Goal: Book appointment/travel/reservation

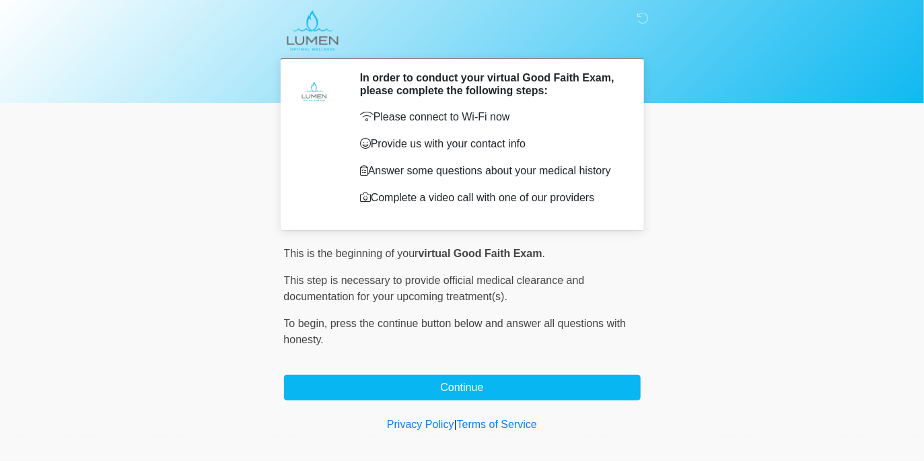
scroll to position [32, 0]
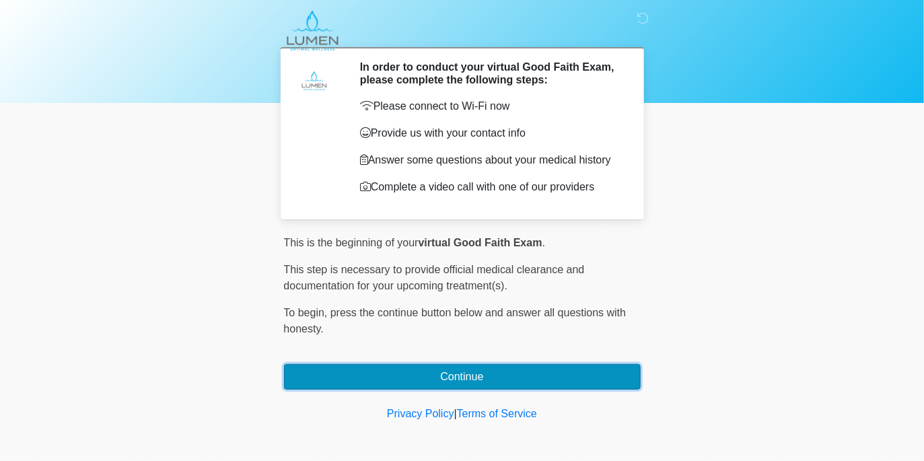
click at [443, 377] on button "Continue" at bounding box center [462, 377] width 357 height 26
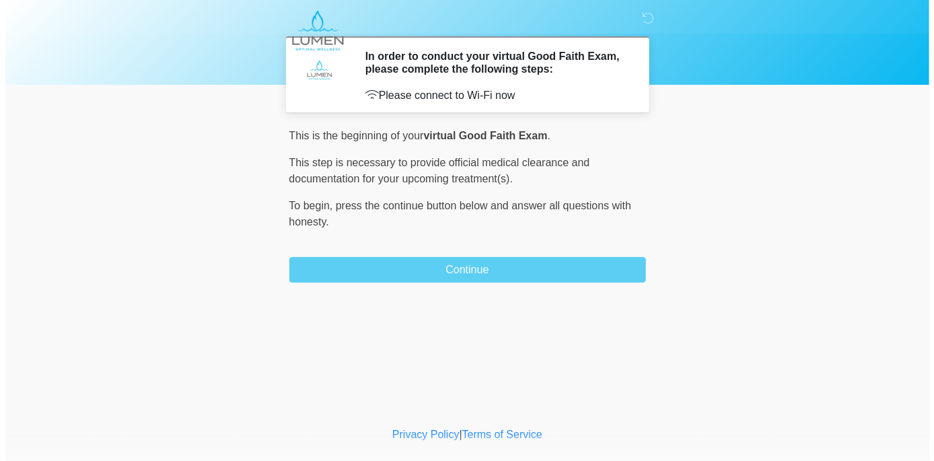
scroll to position [0, 0]
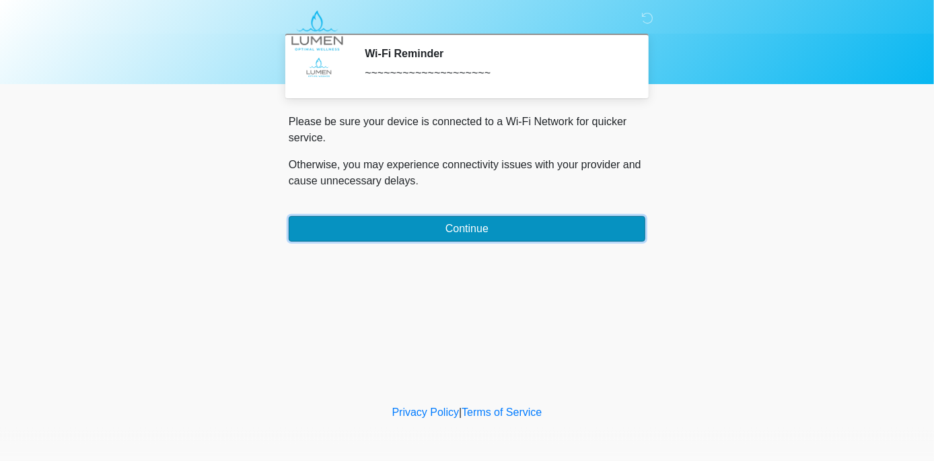
click at [489, 231] on button "Continue" at bounding box center [467, 229] width 357 height 26
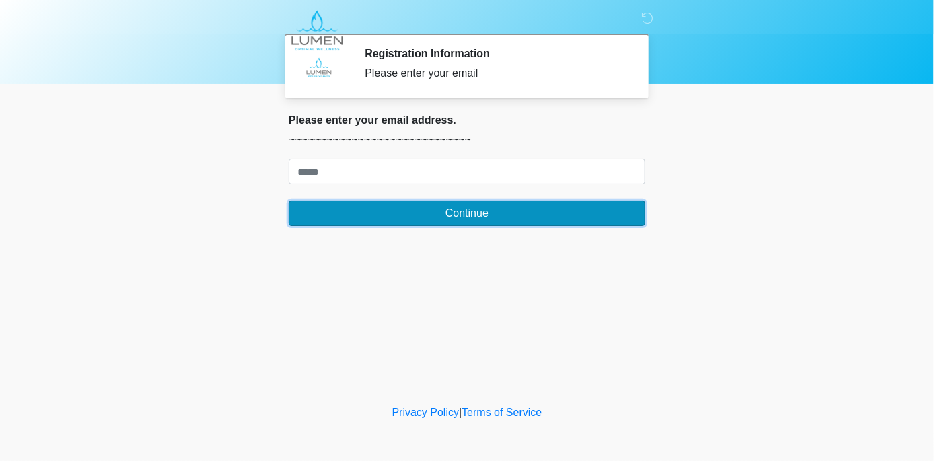
click at [487, 216] on button "Continue" at bounding box center [467, 213] width 357 height 26
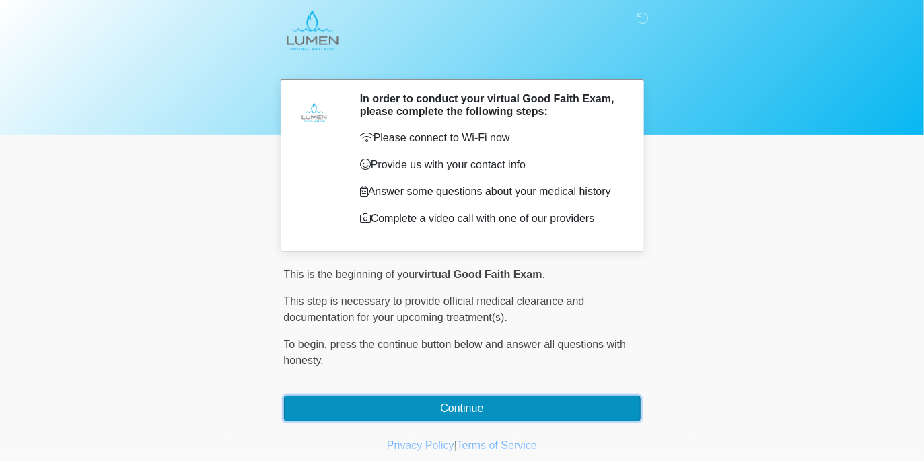
click at [455, 406] on button "Continue" at bounding box center [462, 409] width 357 height 26
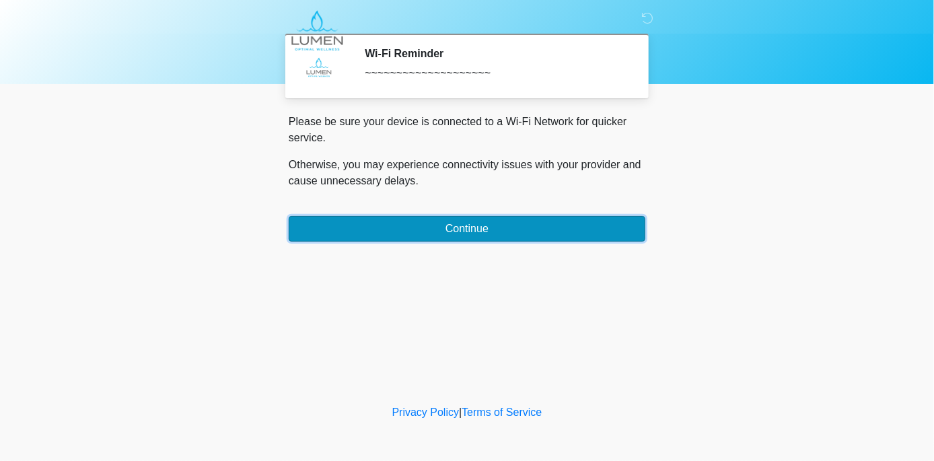
click at [419, 223] on button "Continue" at bounding box center [467, 229] width 357 height 26
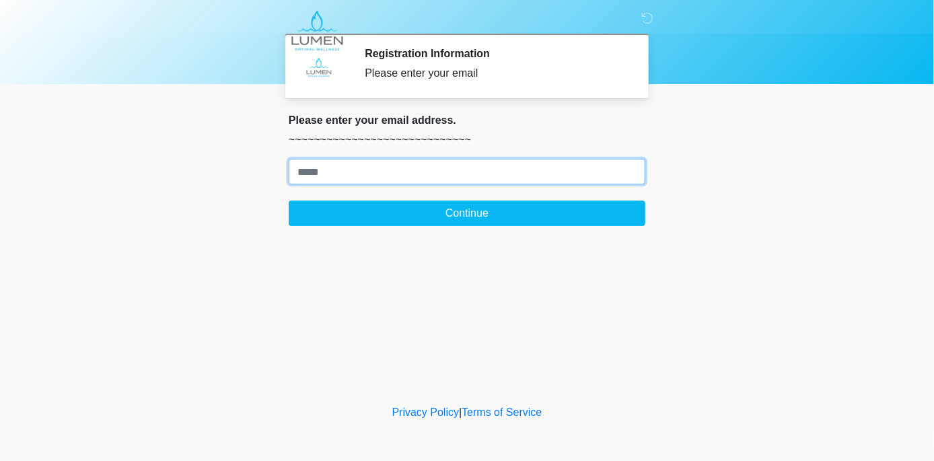
click at [321, 169] on input "Where should we email your treatment plan?" at bounding box center [467, 172] width 357 height 26
type input "**********"
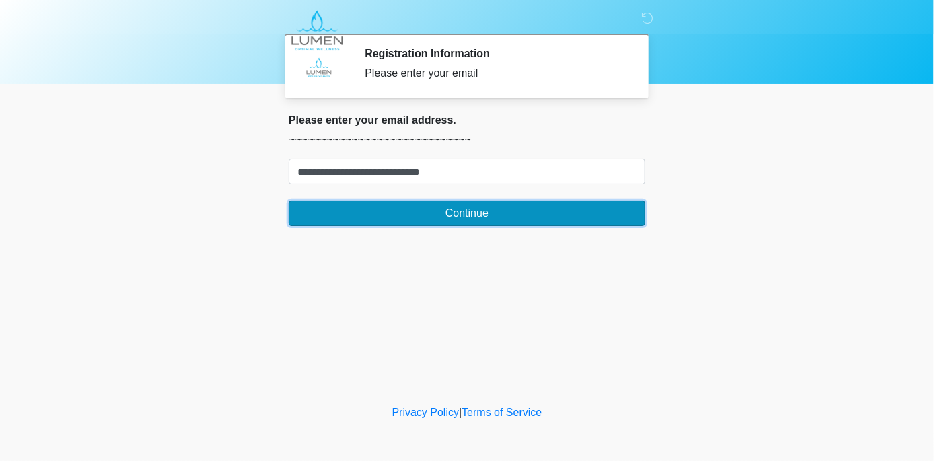
click at [449, 215] on button "Continue" at bounding box center [467, 213] width 357 height 26
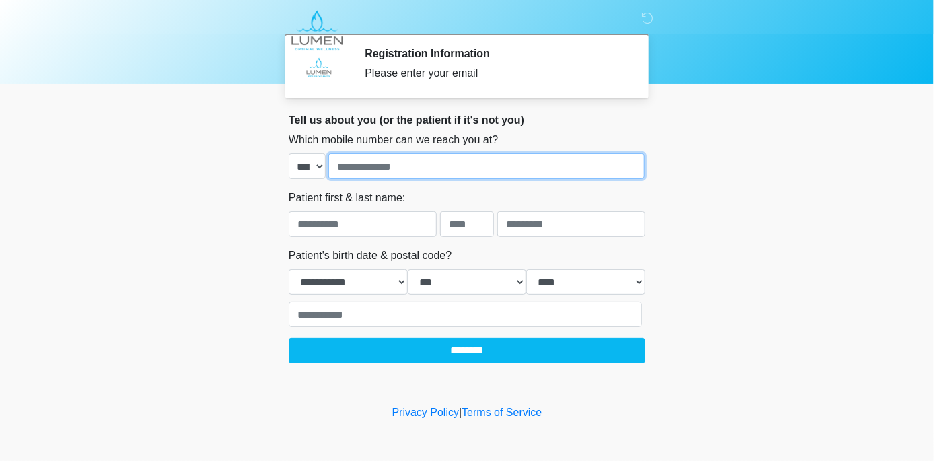
click at [380, 176] on input "tel" at bounding box center [486, 166] width 316 height 26
type input "**********"
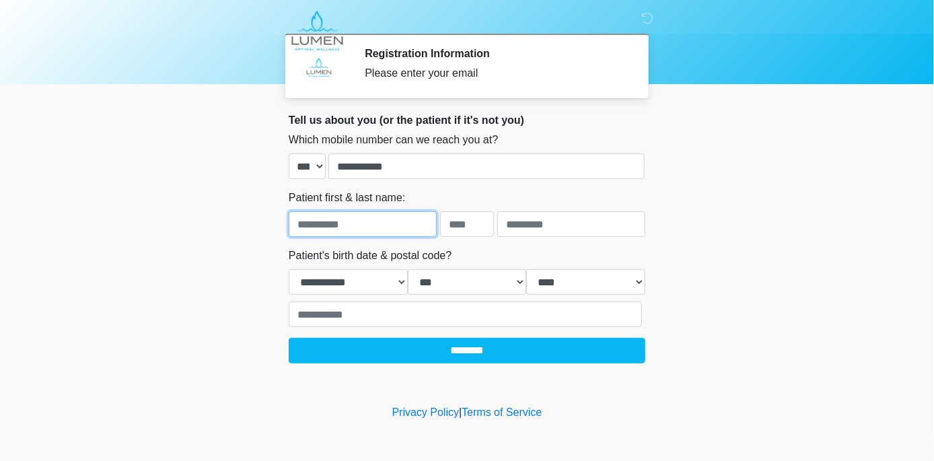
type input "**********"
type input "*********"
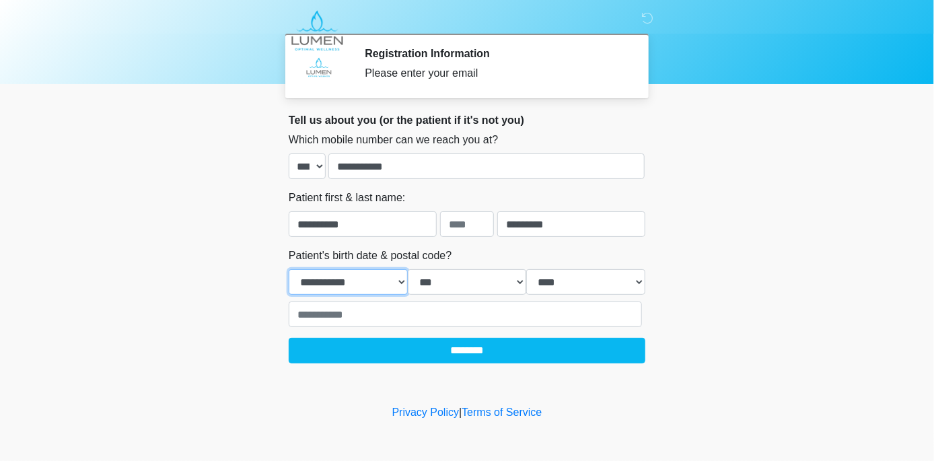
select select "*"
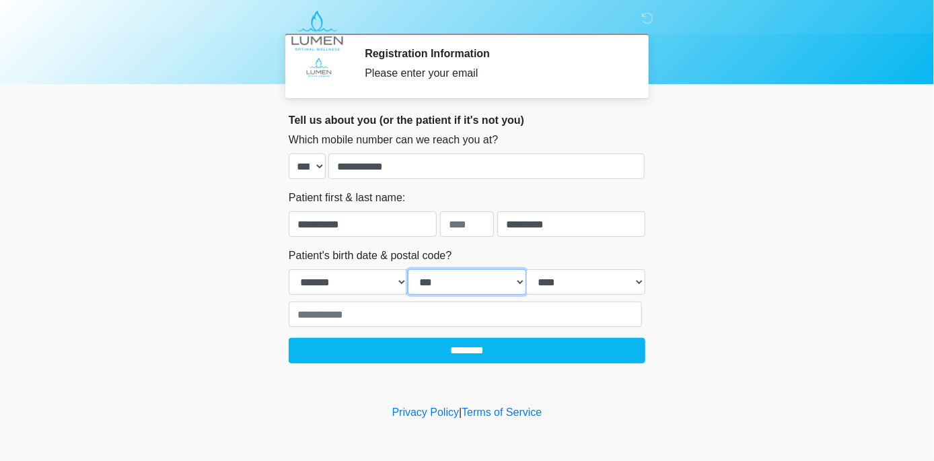
select select "**"
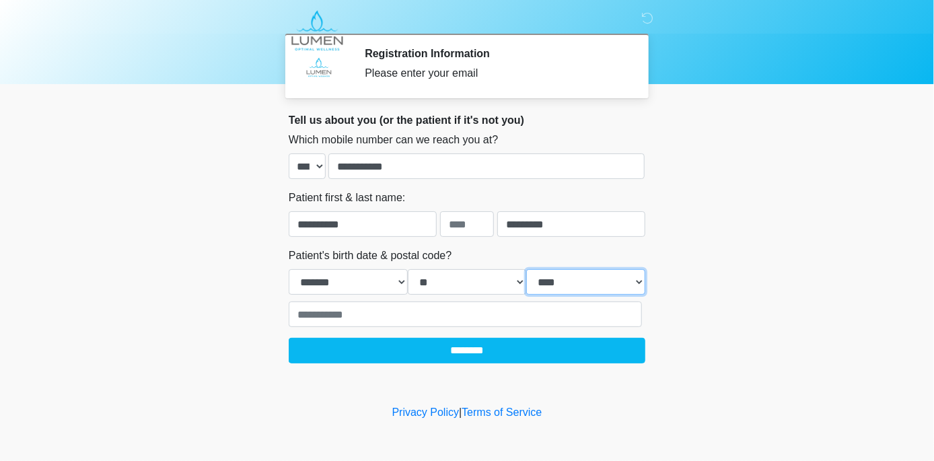
select select "****"
type input "*****"
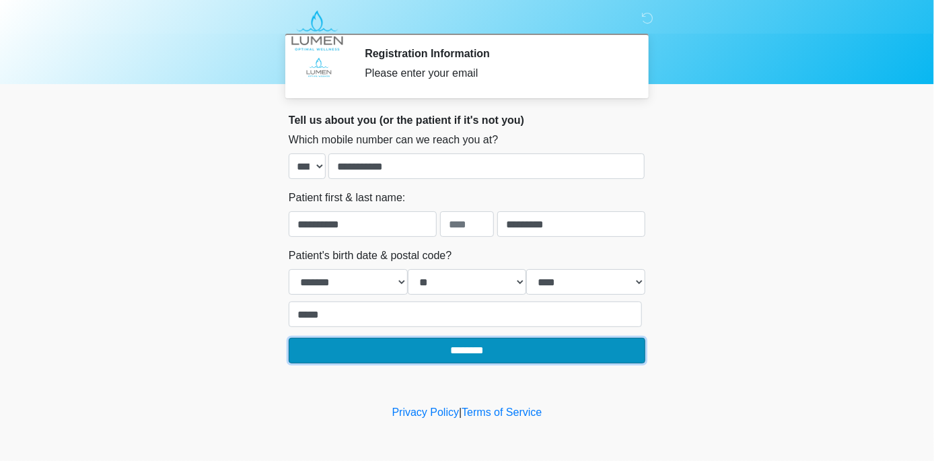
click at [414, 346] on input "********" at bounding box center [467, 351] width 357 height 26
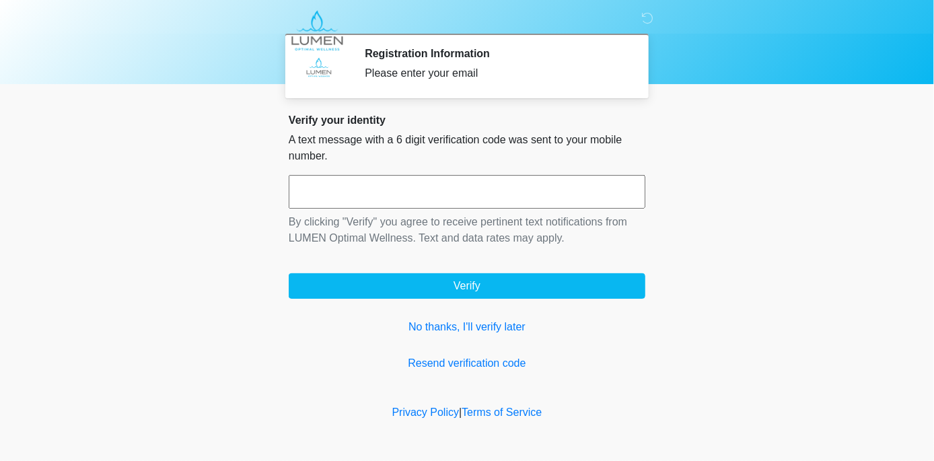
click at [345, 188] on input "text" at bounding box center [467, 192] width 357 height 34
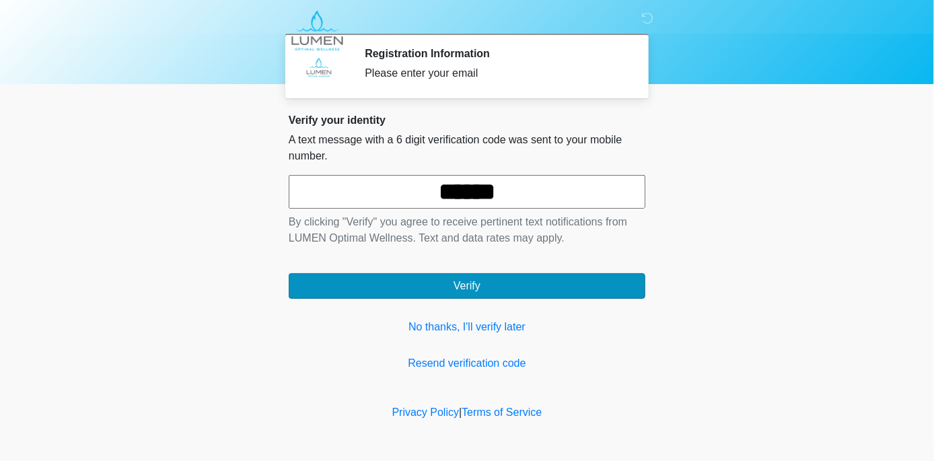
type input "******"
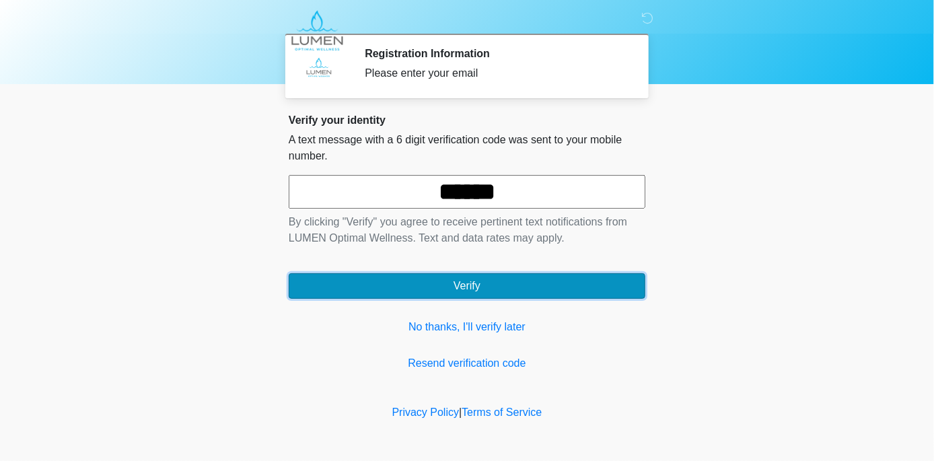
click at [377, 289] on button "Verify" at bounding box center [467, 286] width 357 height 26
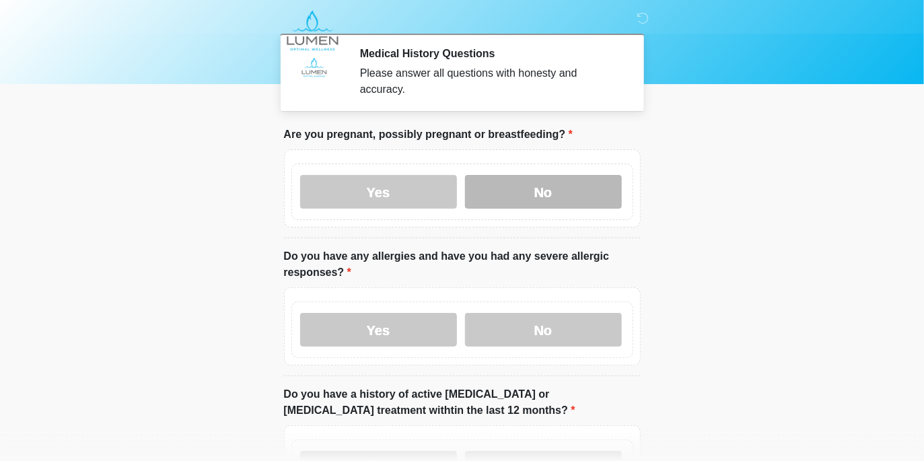
click at [543, 184] on label "No" at bounding box center [543, 192] width 157 height 34
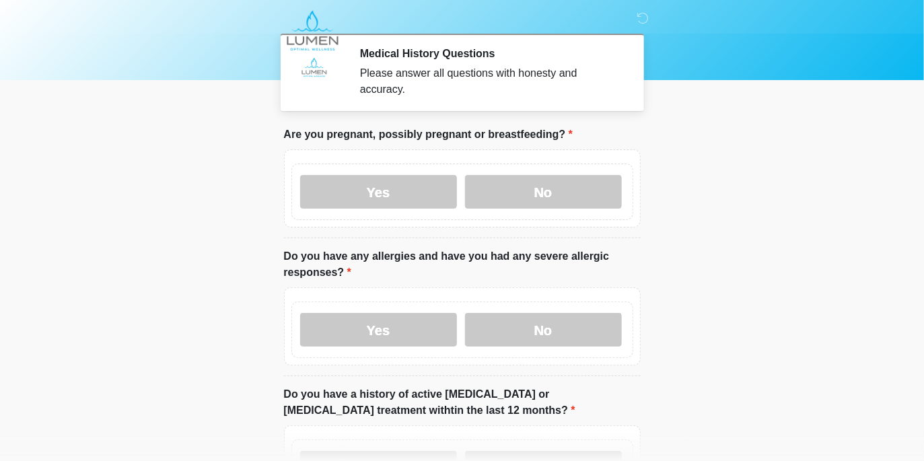
scroll to position [67, 0]
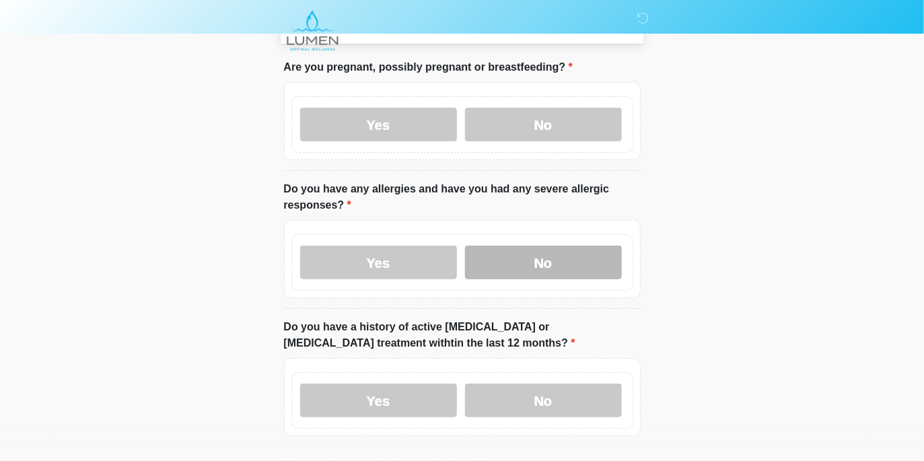
click at [523, 246] on label "No" at bounding box center [543, 263] width 157 height 34
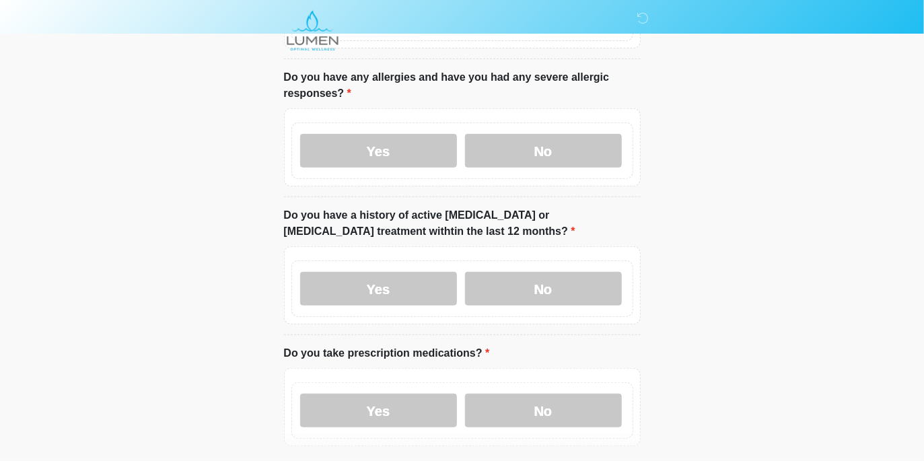
scroll to position [201, 0]
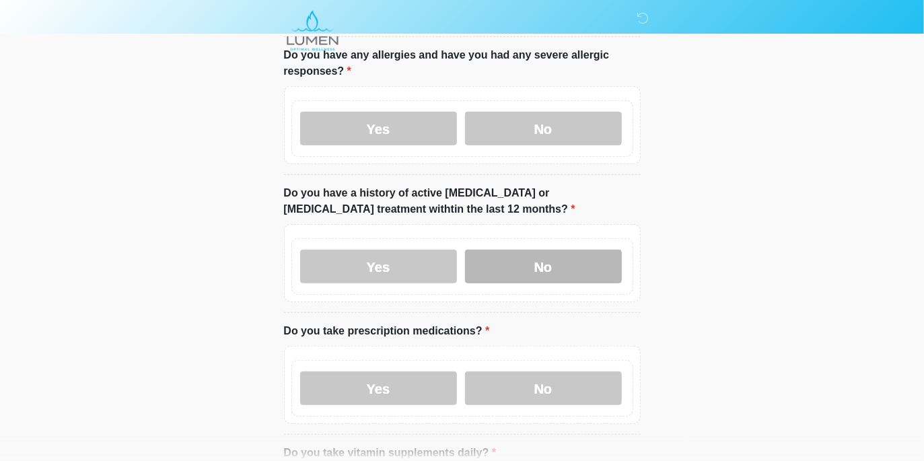
click at [547, 255] on label "No" at bounding box center [543, 267] width 157 height 34
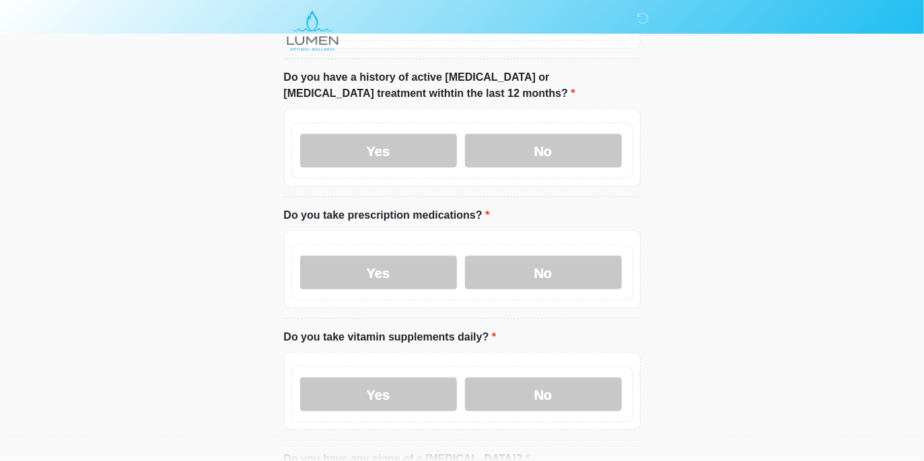
scroll to position [336, 0]
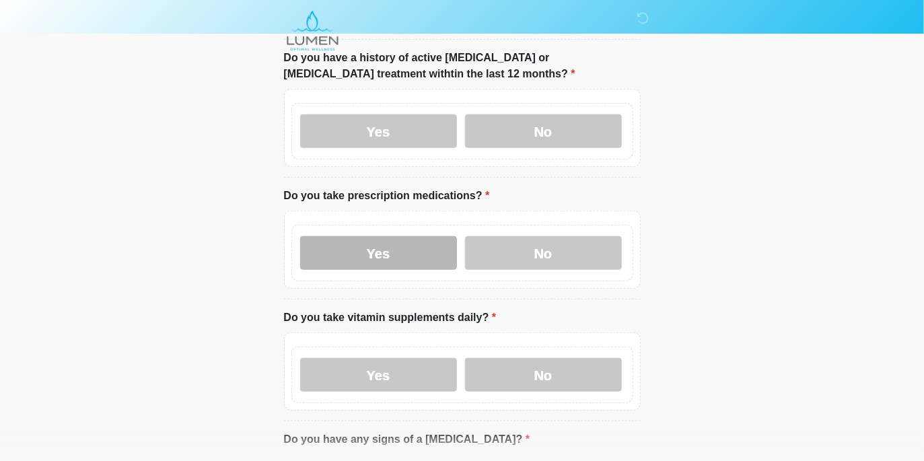
click at [399, 236] on label "Yes" at bounding box center [378, 253] width 157 height 34
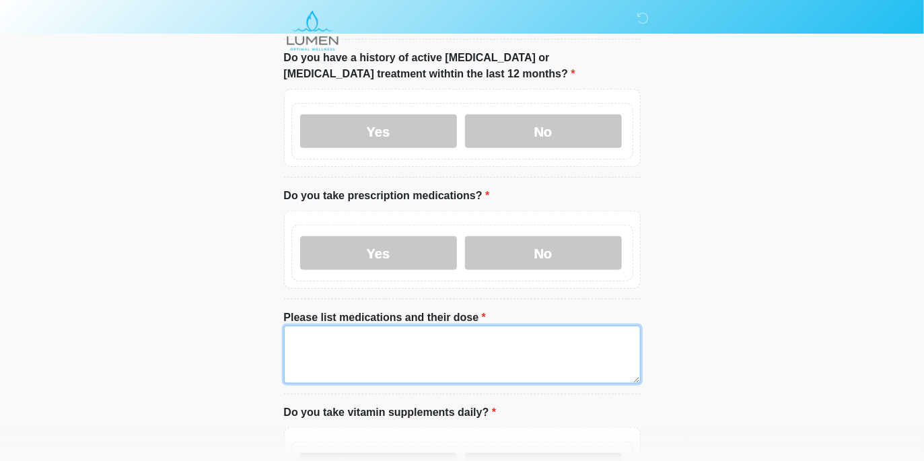
click at [363, 327] on textarea "Please list medications and their dose" at bounding box center [462, 355] width 357 height 58
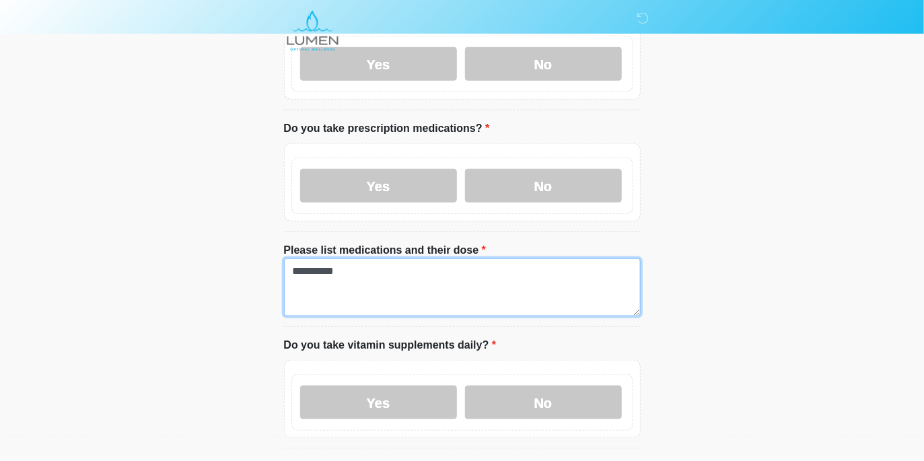
scroll to position [470, 0]
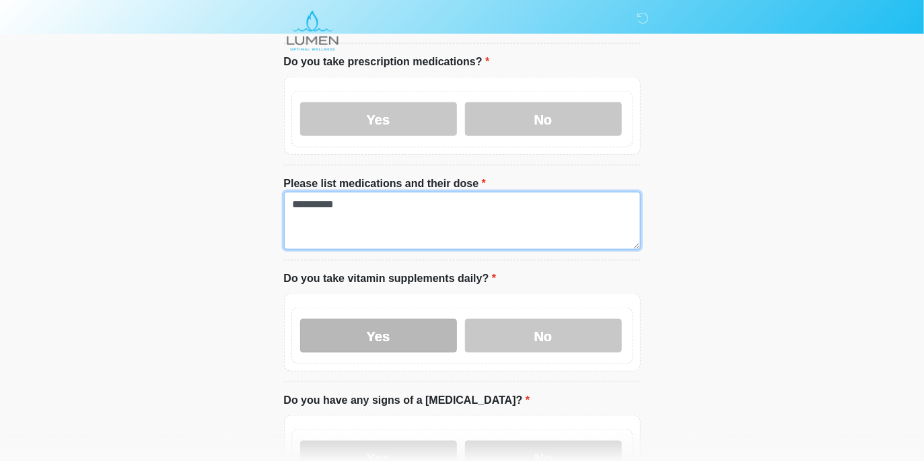
type textarea "**********"
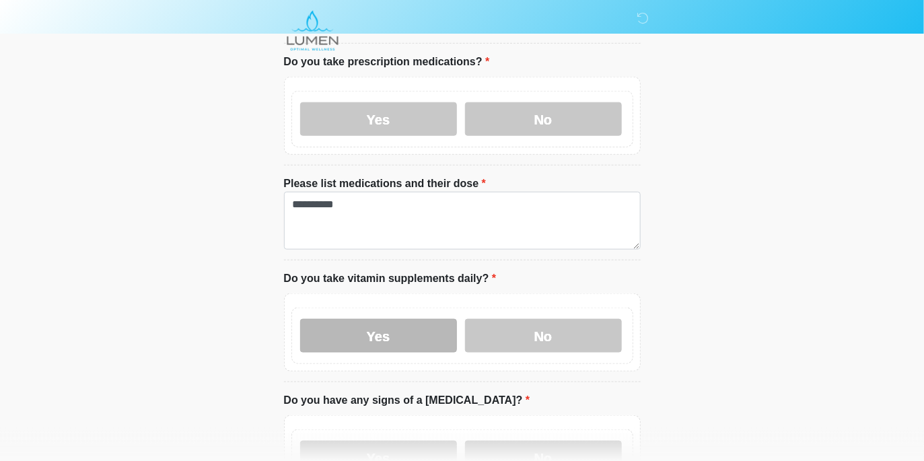
click at [420, 319] on label "Yes" at bounding box center [378, 336] width 157 height 34
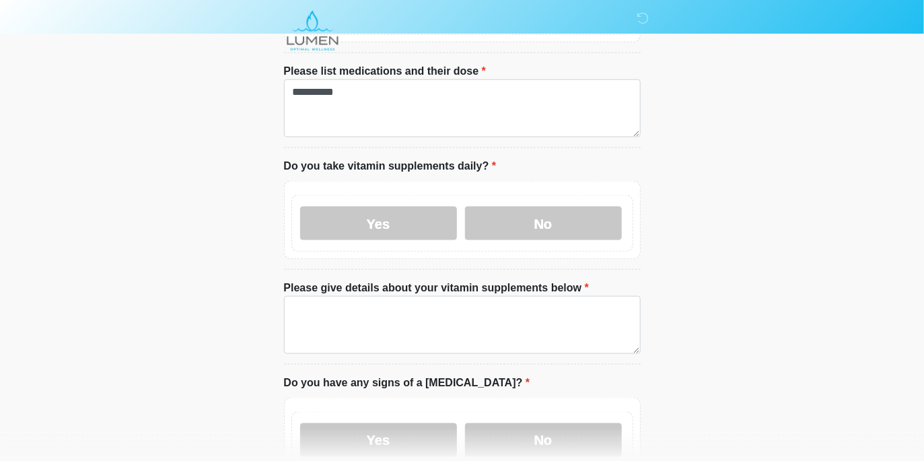
scroll to position [605, 0]
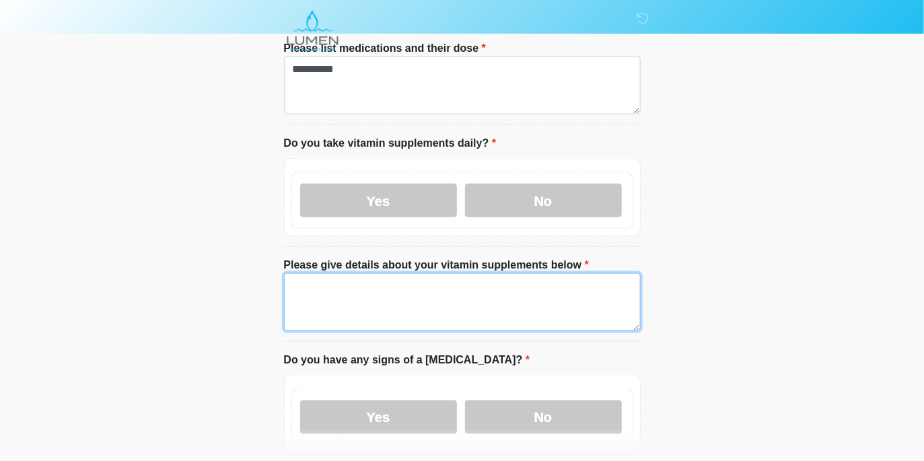
click at [389, 276] on textarea "Please give details about your vitamin supplements below" at bounding box center [462, 302] width 357 height 58
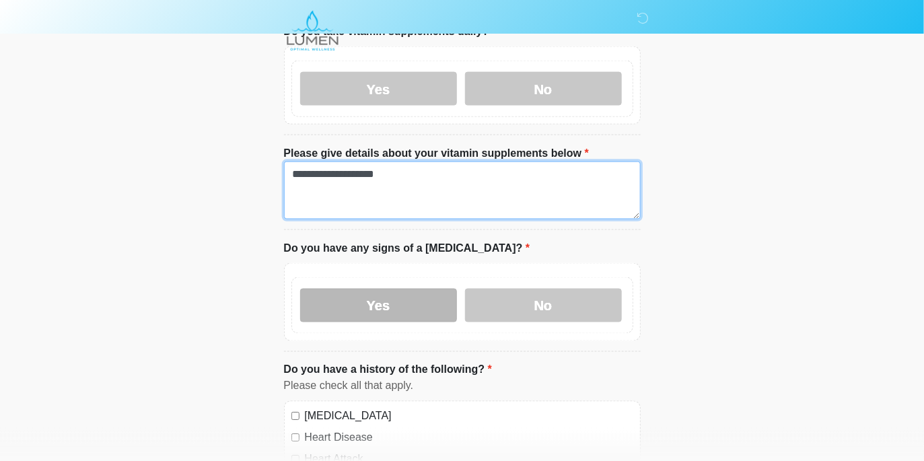
scroll to position [739, 0]
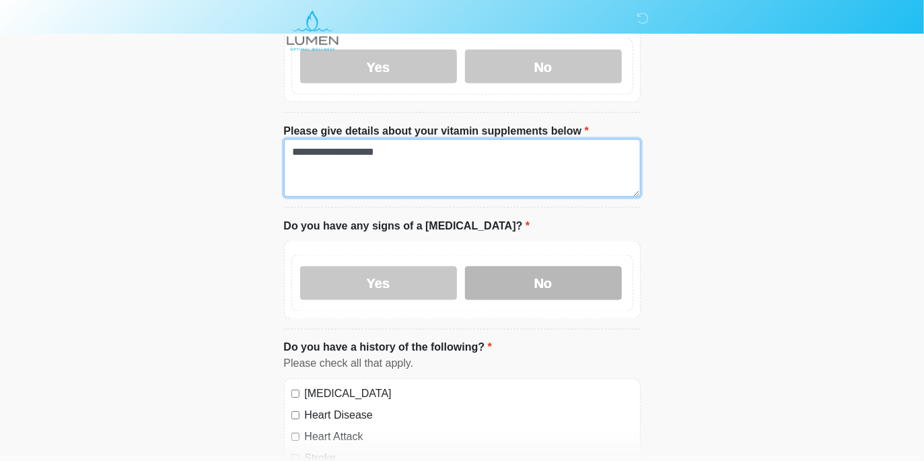
type textarea "**********"
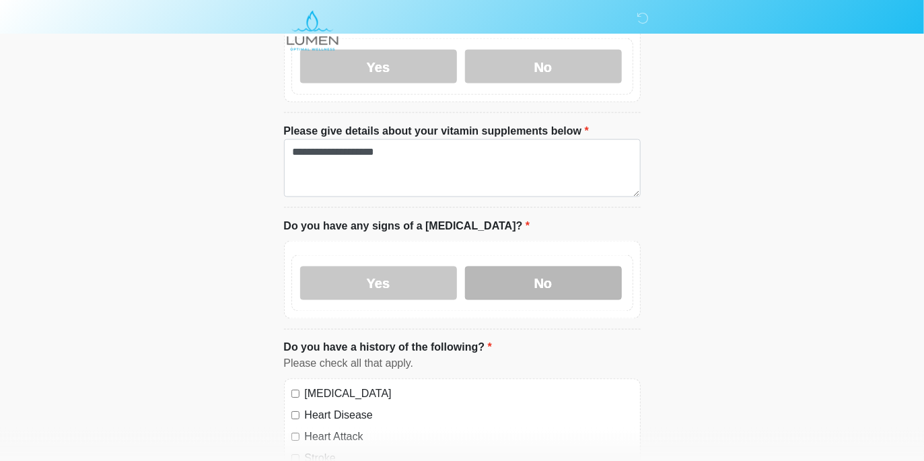
click at [543, 266] on label "No" at bounding box center [543, 283] width 157 height 34
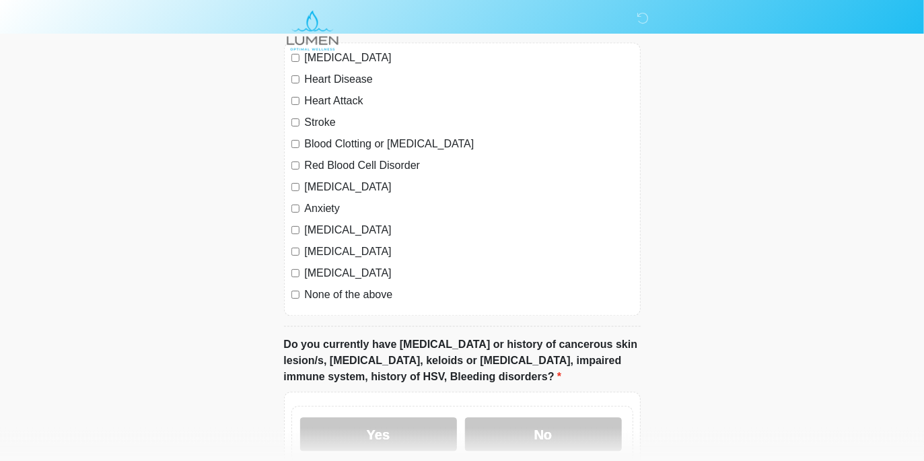
scroll to position [1144, 0]
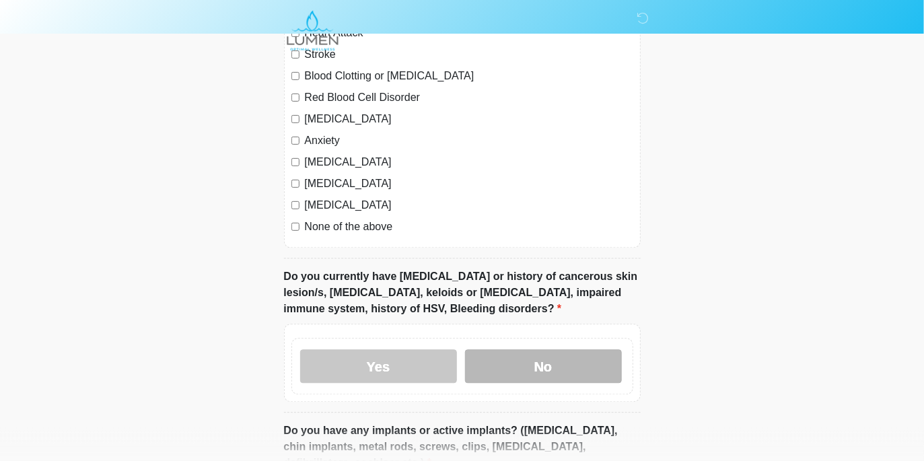
click at [561, 350] on label "No" at bounding box center [543, 366] width 157 height 34
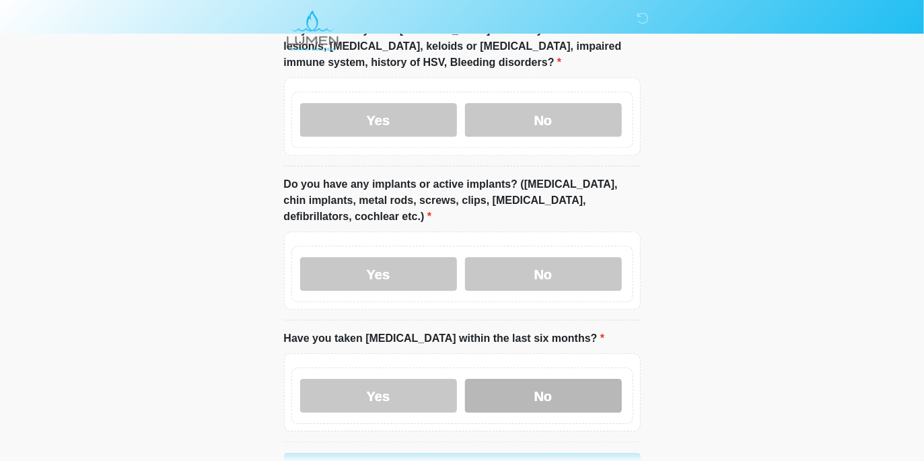
scroll to position [1413, 0]
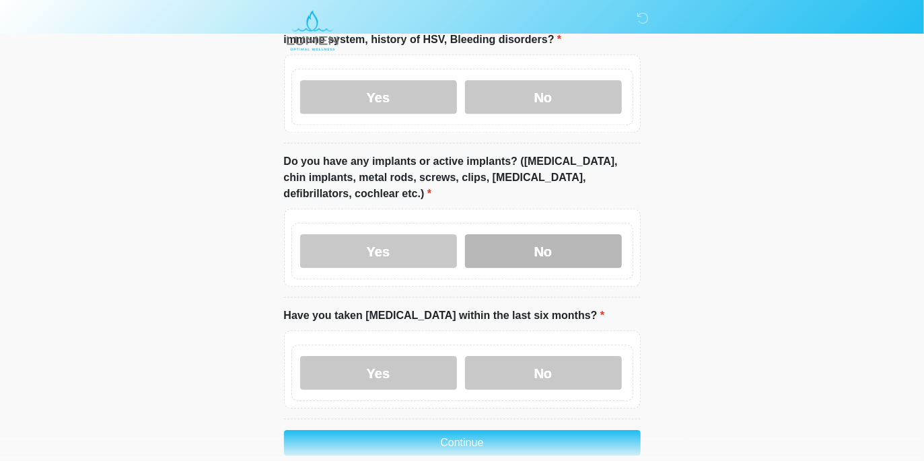
click at [562, 234] on label "No" at bounding box center [543, 251] width 157 height 34
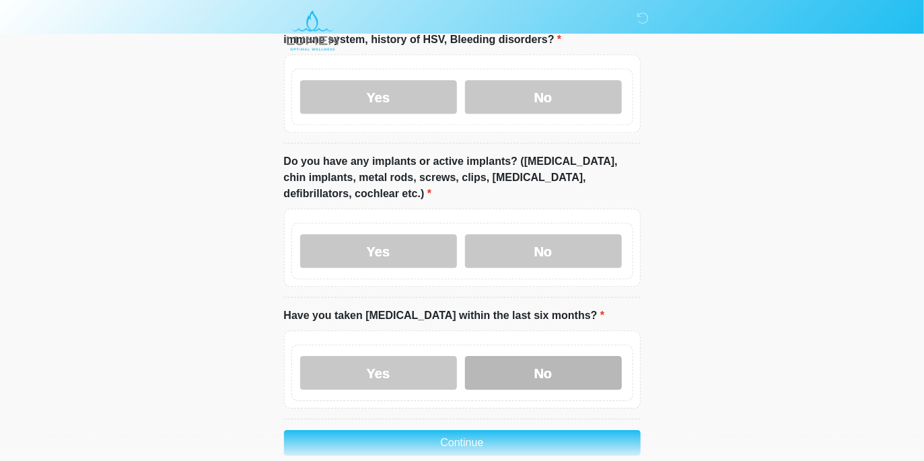
click at [510, 356] on label "No" at bounding box center [543, 373] width 157 height 34
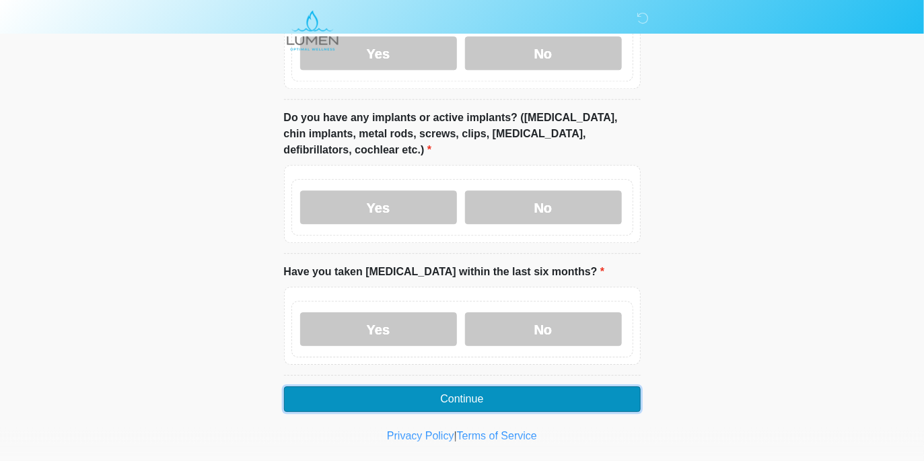
click at [489, 386] on button "Continue" at bounding box center [462, 399] width 357 height 26
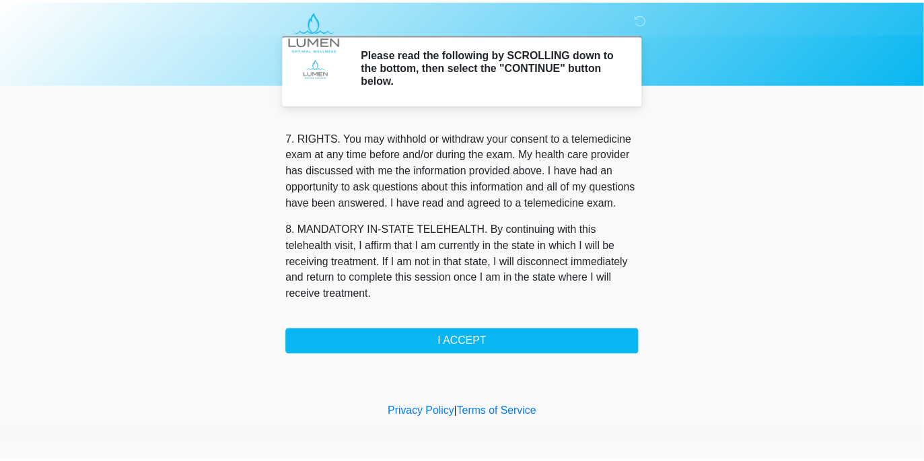
scroll to position [603, 0]
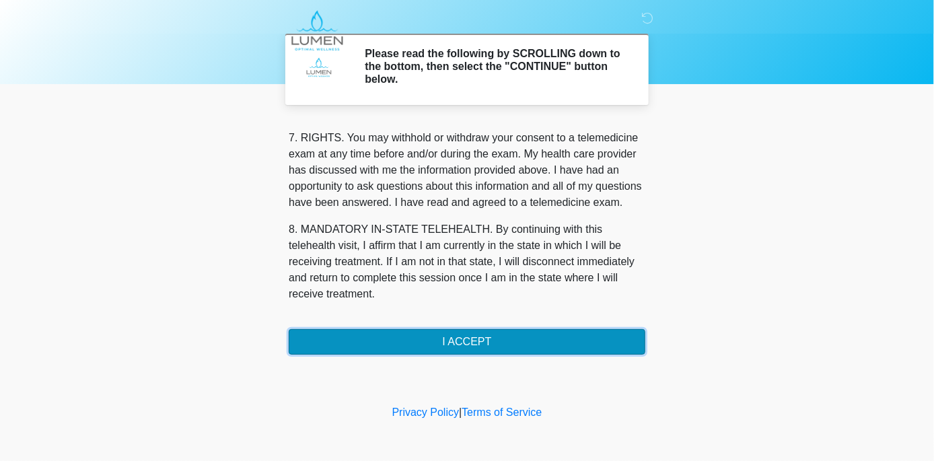
click at [457, 339] on button "I ACCEPT" at bounding box center [467, 342] width 357 height 26
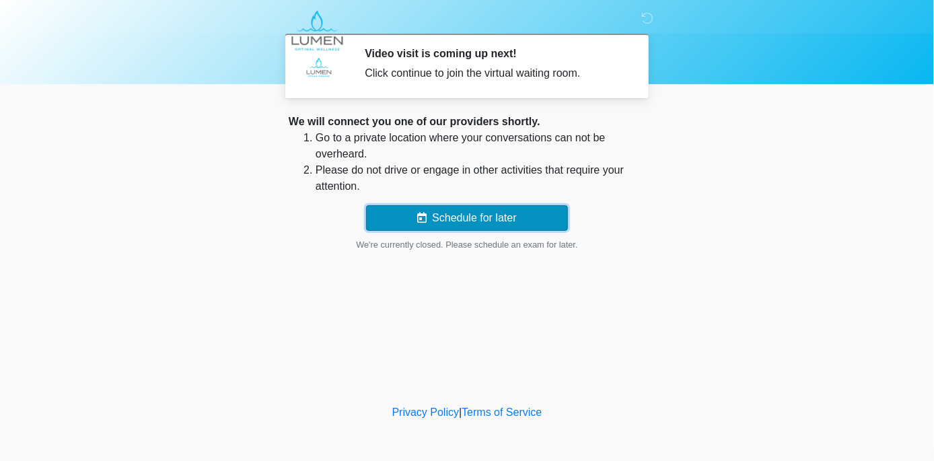
click at [453, 219] on button "Schedule for later" at bounding box center [467, 218] width 202 height 26
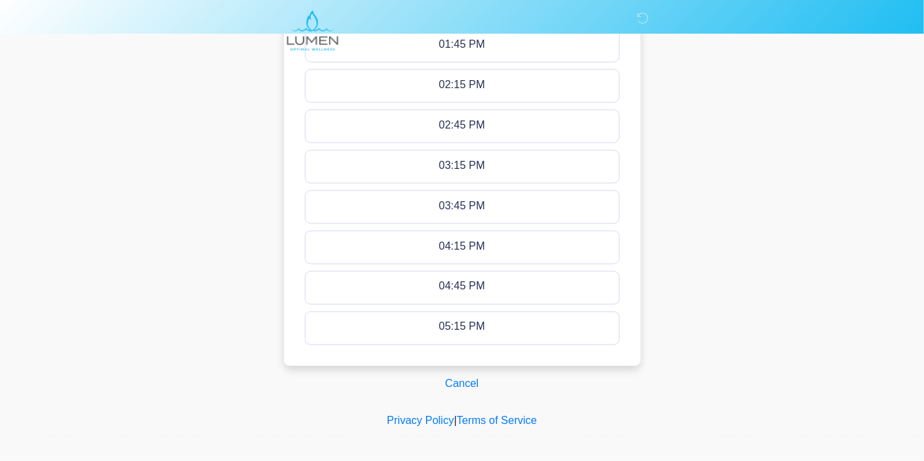
scroll to position [757, 0]
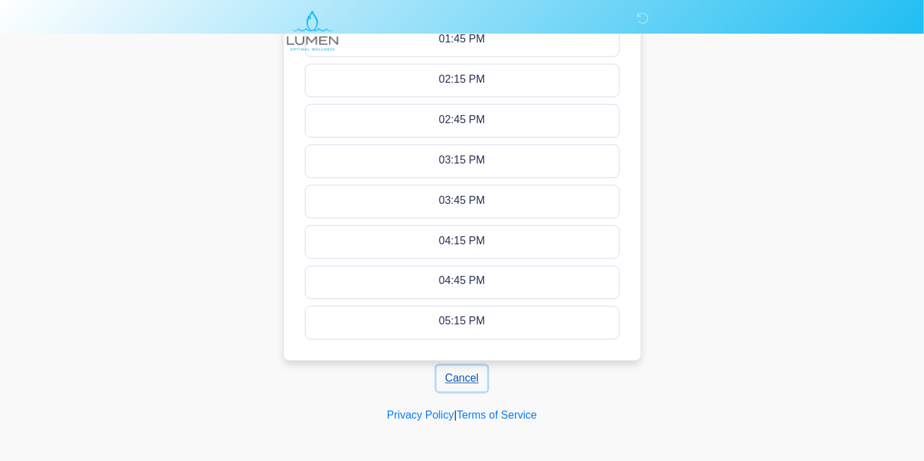
click at [461, 379] on button "Cancel" at bounding box center [462, 379] width 51 height 26
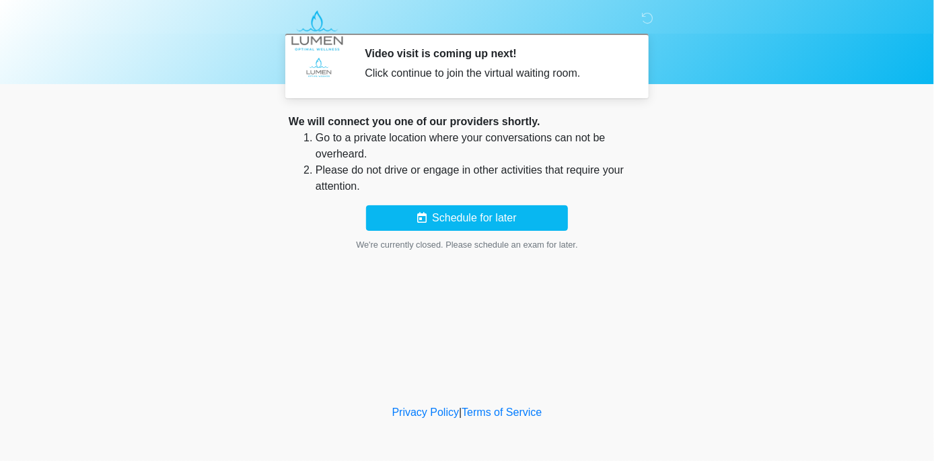
click at [481, 77] on div "Click continue to join the virtual waiting room." at bounding box center [495, 73] width 260 height 16
click at [646, 20] on icon at bounding box center [647, 18] width 12 height 12
click at [455, 62] on div "Video visit is coming up next! Click continue to join the virtual waiting room." at bounding box center [495, 66] width 260 height 38
click at [422, 72] on div "Click continue to join the virtual waiting room." at bounding box center [495, 73] width 260 height 16
click at [414, 79] on div "Click continue to join the virtual waiting room." at bounding box center [495, 73] width 260 height 16
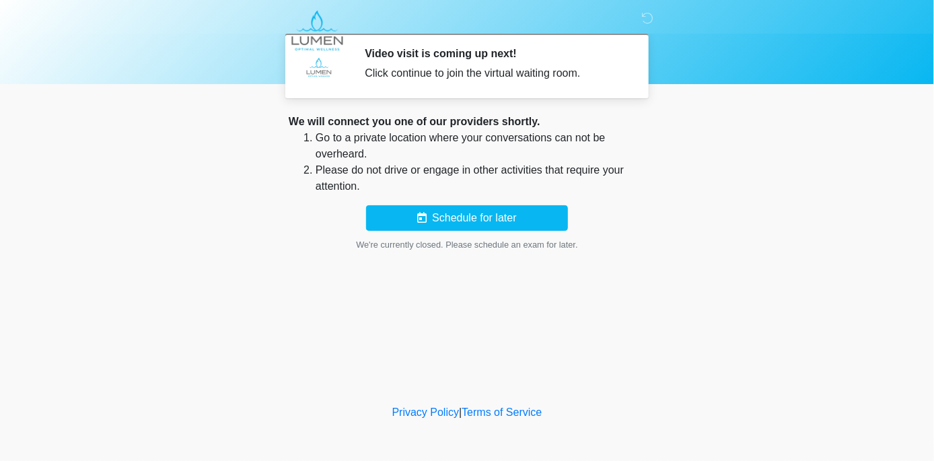
click at [409, 77] on div "Click continue to join the virtual waiting room." at bounding box center [495, 73] width 260 height 16
click at [338, 119] on div "We will connect you one of our providers shortly." at bounding box center [467, 122] width 357 height 16
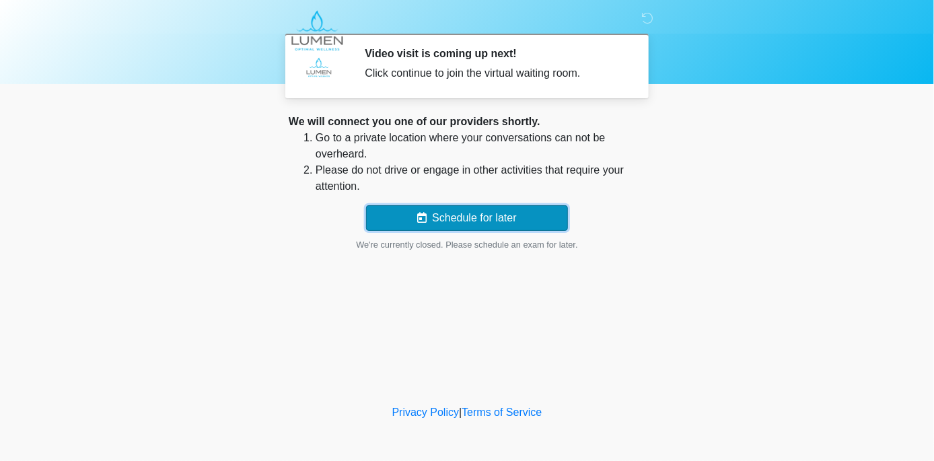
click at [431, 223] on button "Schedule for later" at bounding box center [467, 218] width 202 height 26
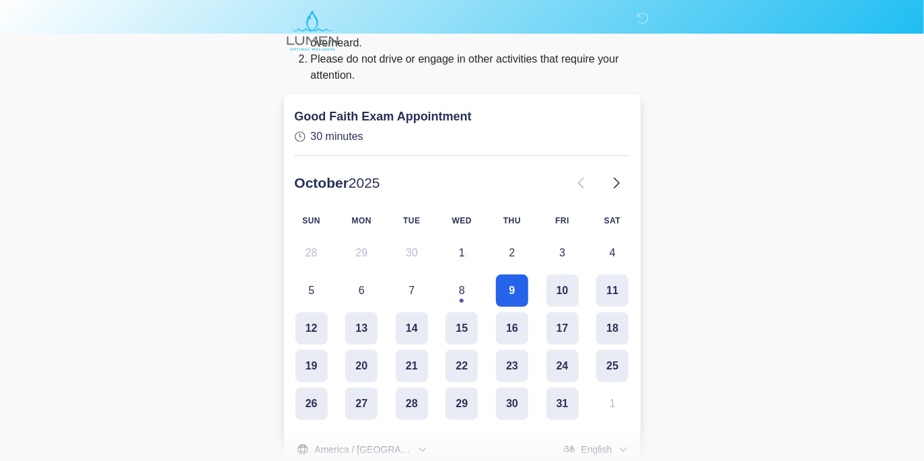
scroll to position [135, 0]
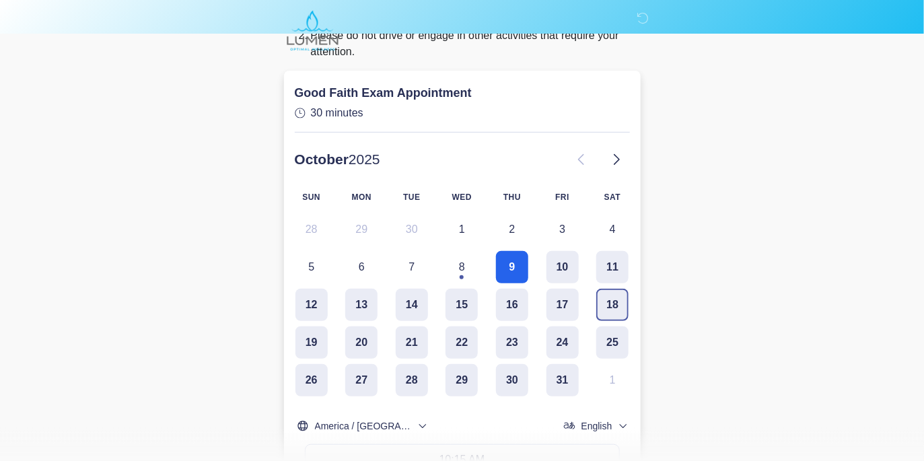
click at [609, 304] on button "18" at bounding box center [612, 305] width 32 height 32
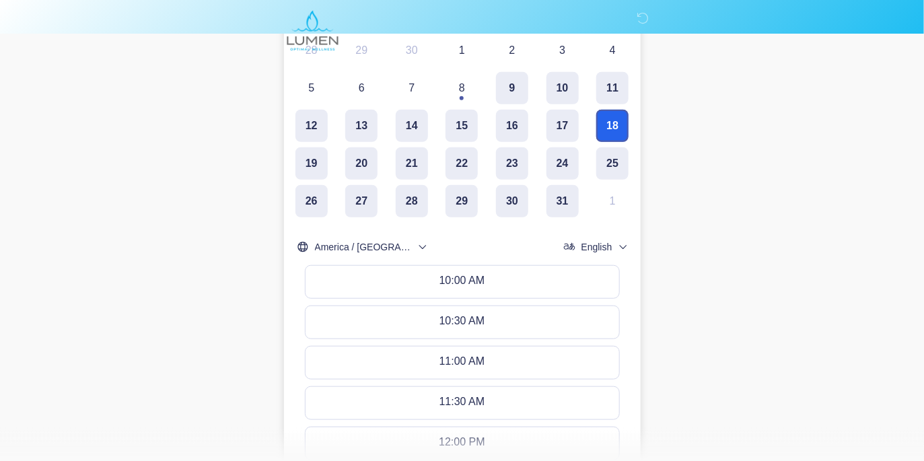
scroll to position [336, 0]
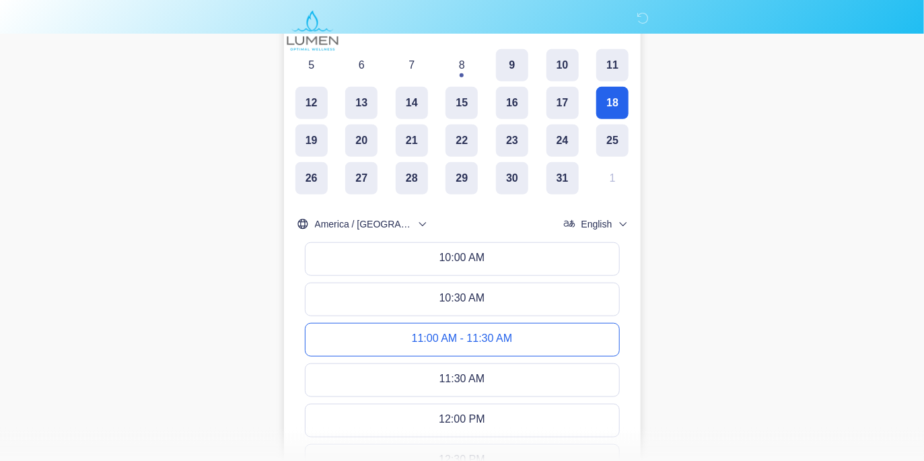
click at [501, 344] on button "11:00 AM - 11:30 AM" at bounding box center [461, 340] width 313 height 32
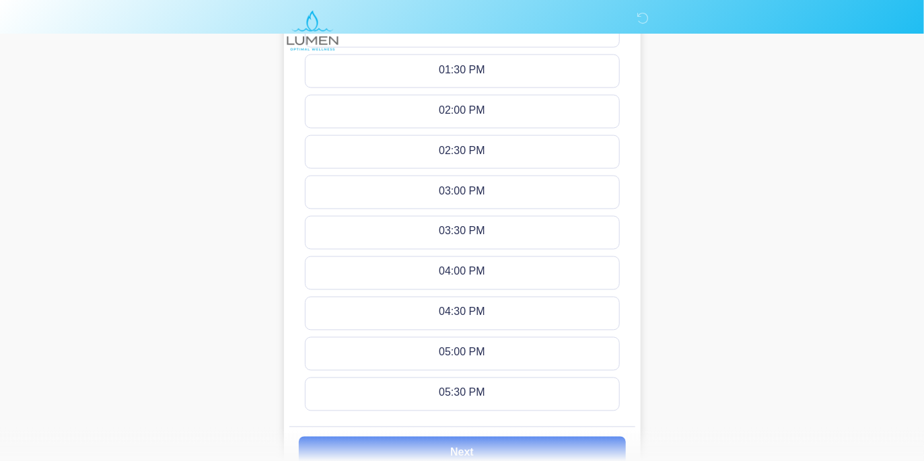
scroll to position [930, 0]
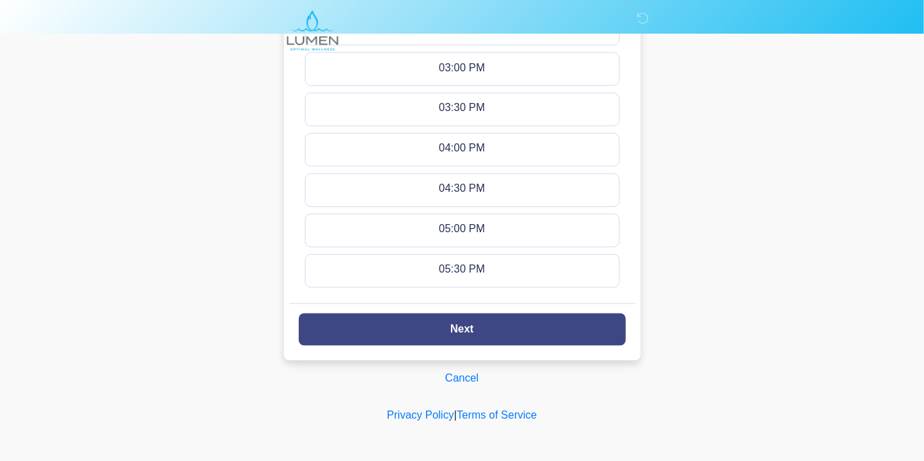
click at [552, 325] on button "Next" at bounding box center [462, 329] width 327 height 32
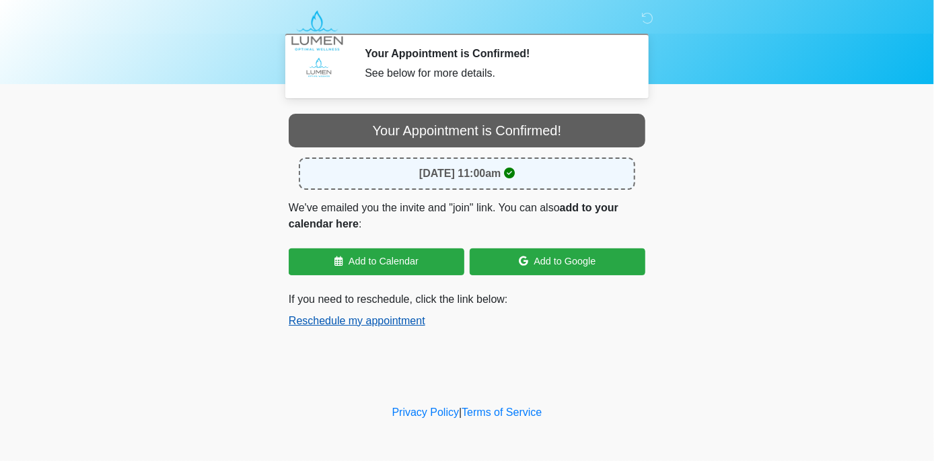
click at [364, 322] on button "Reschedule my appointment" at bounding box center [357, 321] width 137 height 16
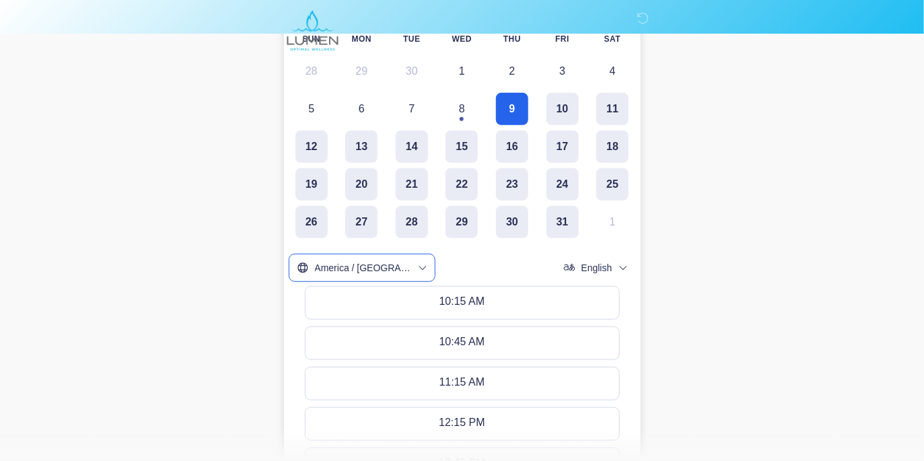
scroll to position [268, 0]
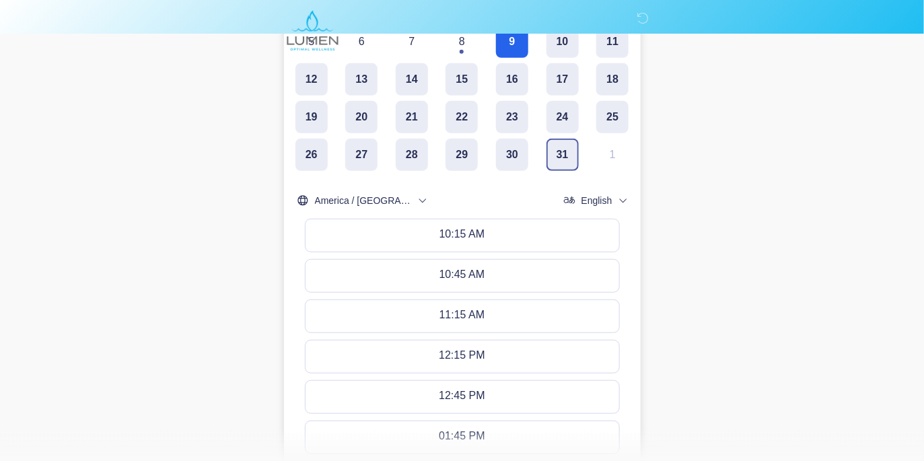
click at [558, 153] on button "31" at bounding box center [562, 155] width 32 height 32
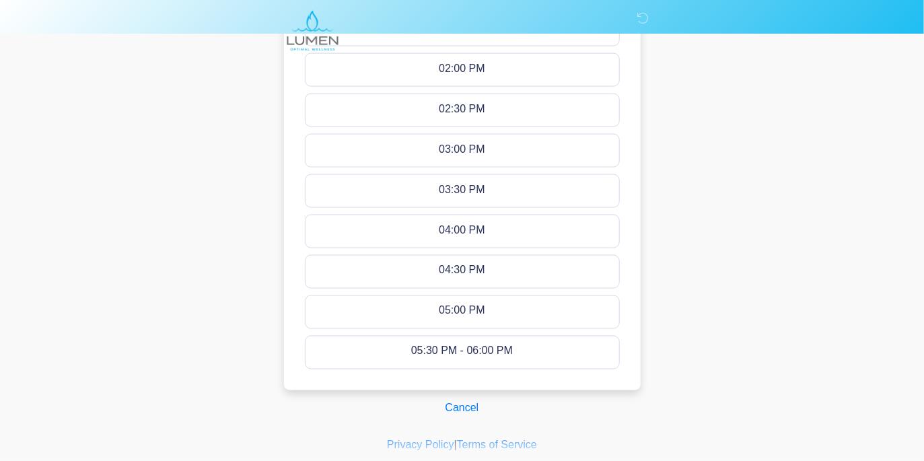
scroll to position [786, 0]
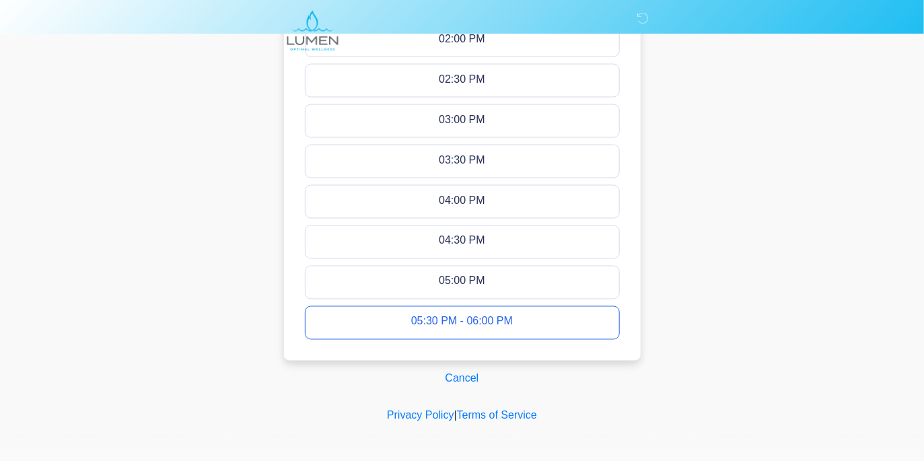
click at [466, 318] on div "05:30 PM - 06:00 PM" at bounding box center [462, 322] width 102 height 15
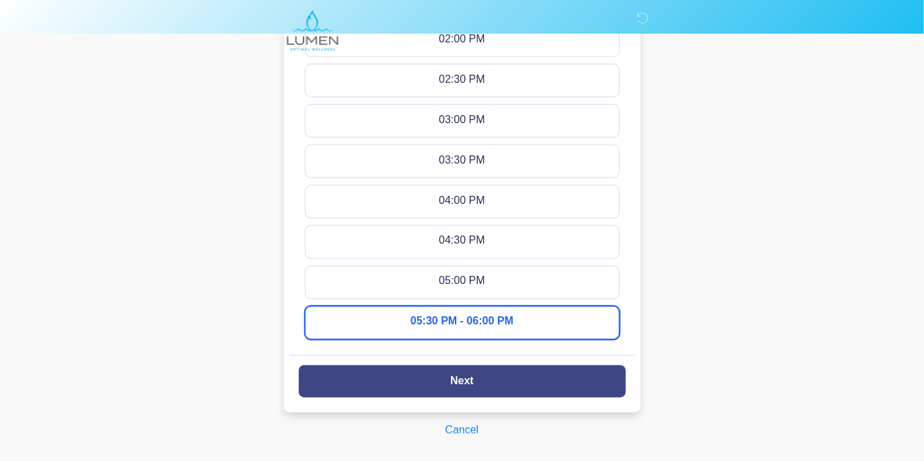
click at [0, 0] on slot "Next" at bounding box center [0, 0] width 0 height 0
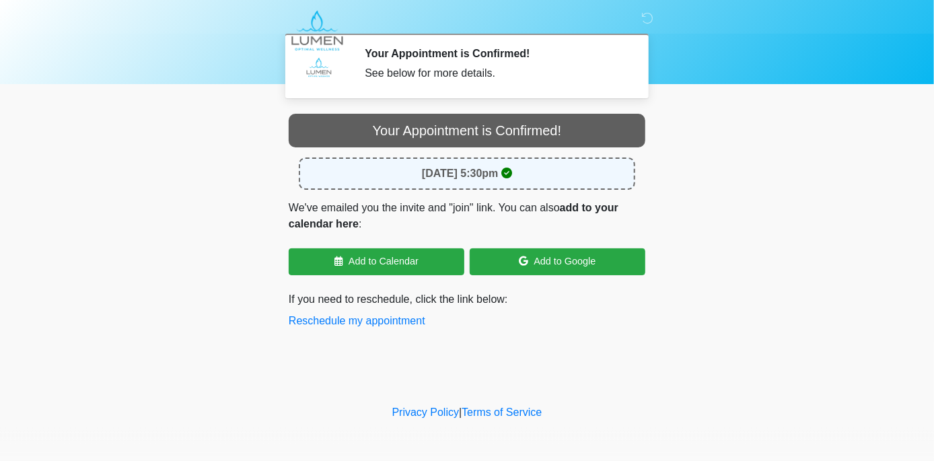
click at [468, 131] on div "Your Appointment is Confirmed!" at bounding box center [467, 131] width 357 height 34
